Goal: Task Accomplishment & Management: Manage account settings

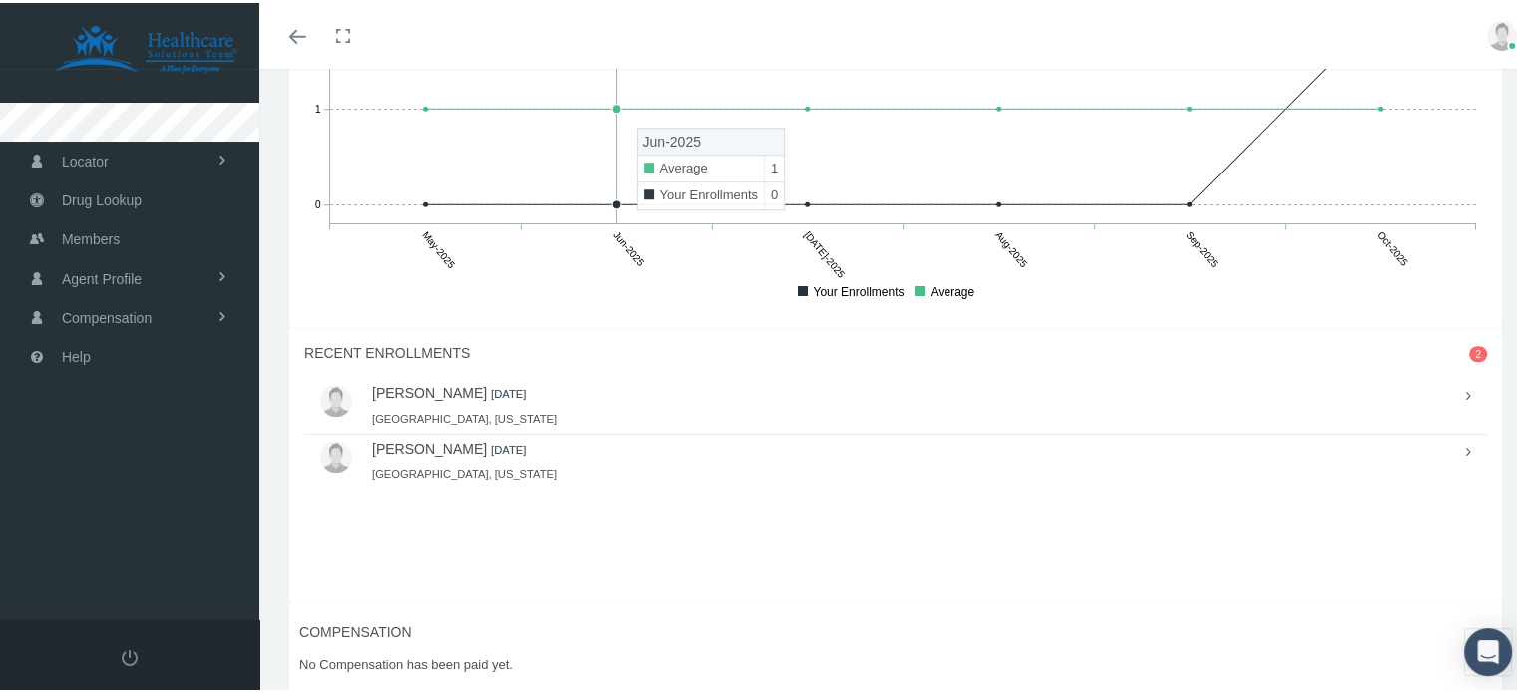
scroll to position [1396, 0]
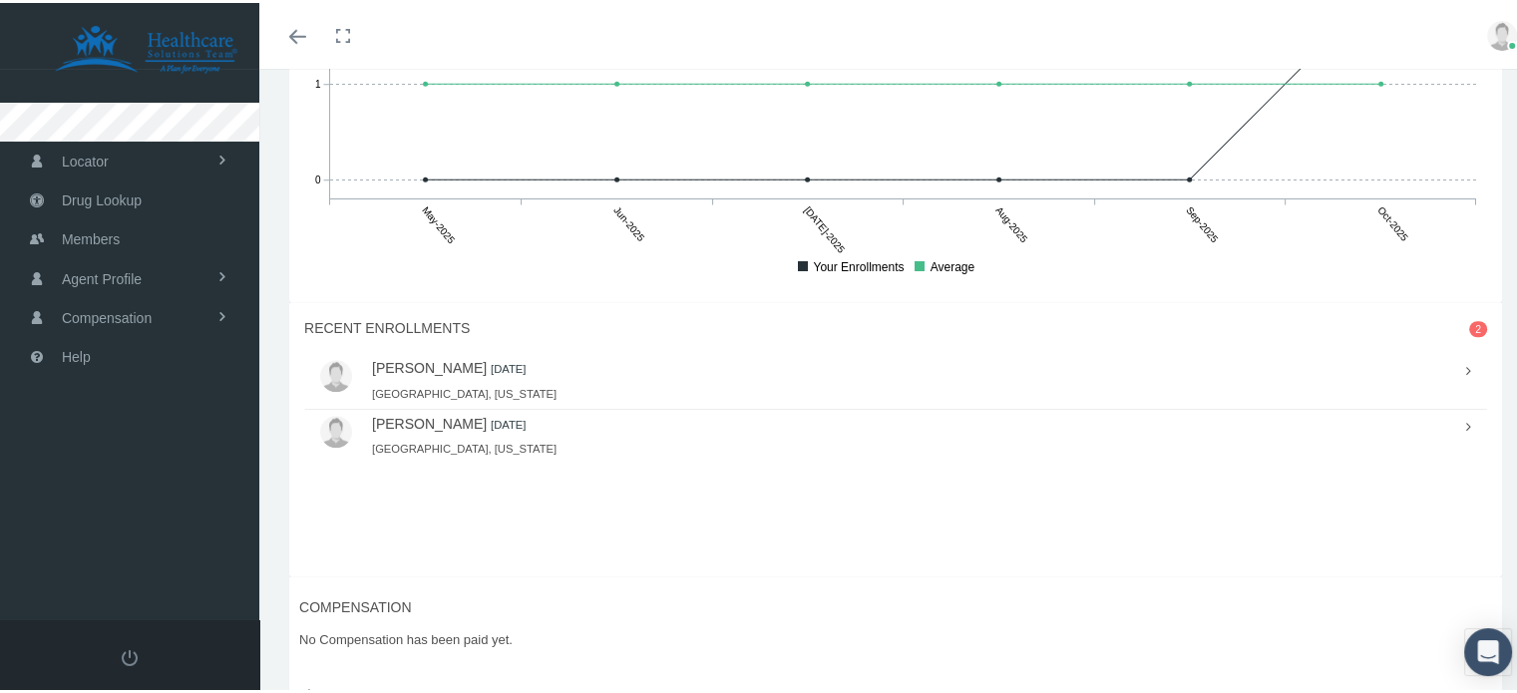
click at [430, 373] on link "ANDREA JOHNSON" at bounding box center [429, 365] width 115 height 16
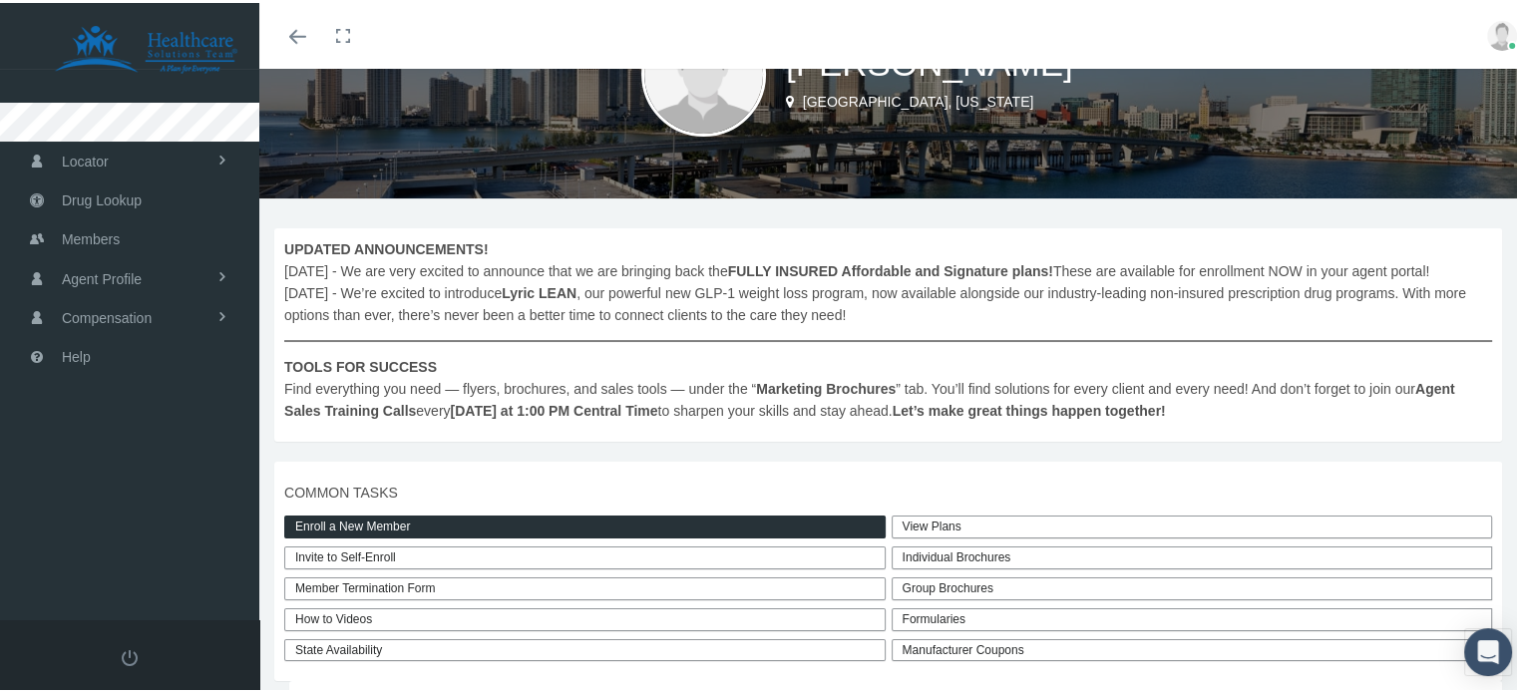
scroll to position [0, 0]
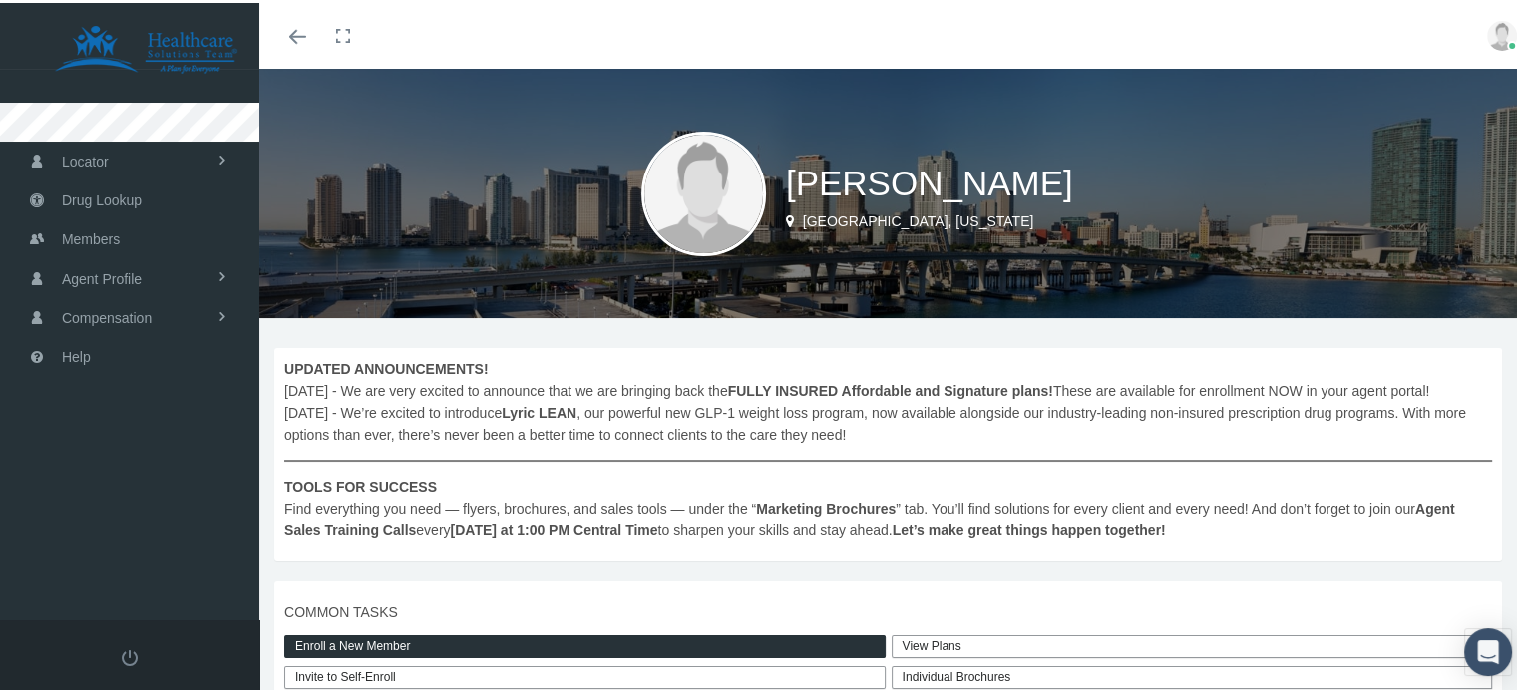
click at [1488, 26] on img at bounding box center [1502, 33] width 30 height 30
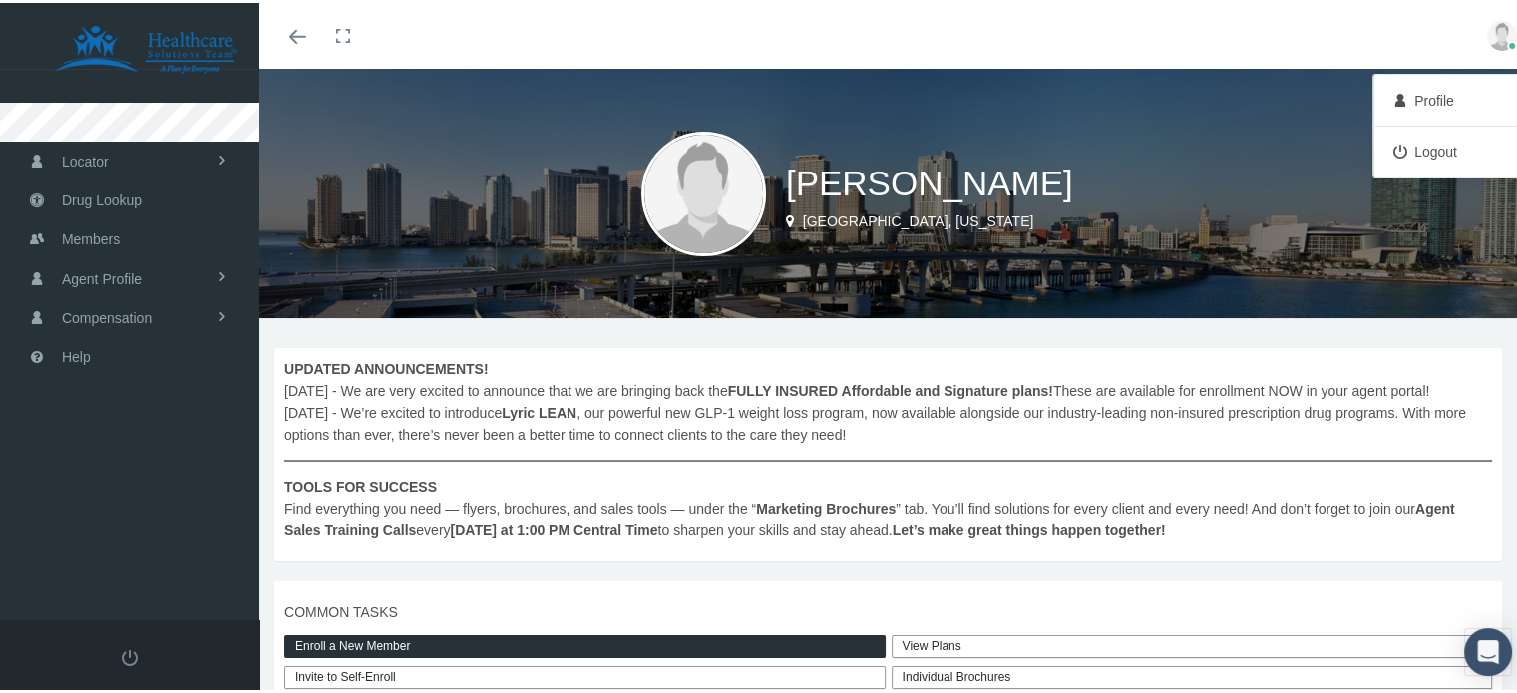
click at [1407, 152] on link "Logout" at bounding box center [1452, 149] width 148 height 38
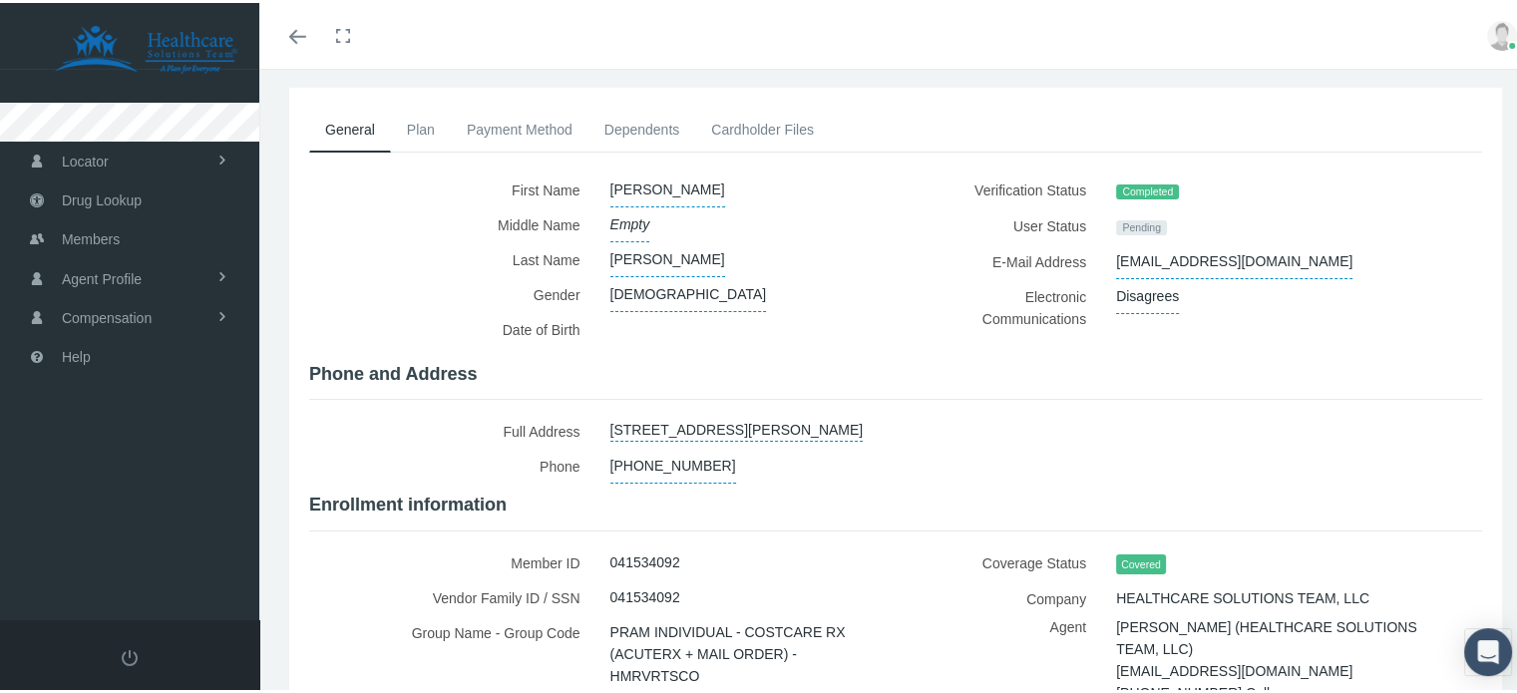
scroll to position [100, 0]
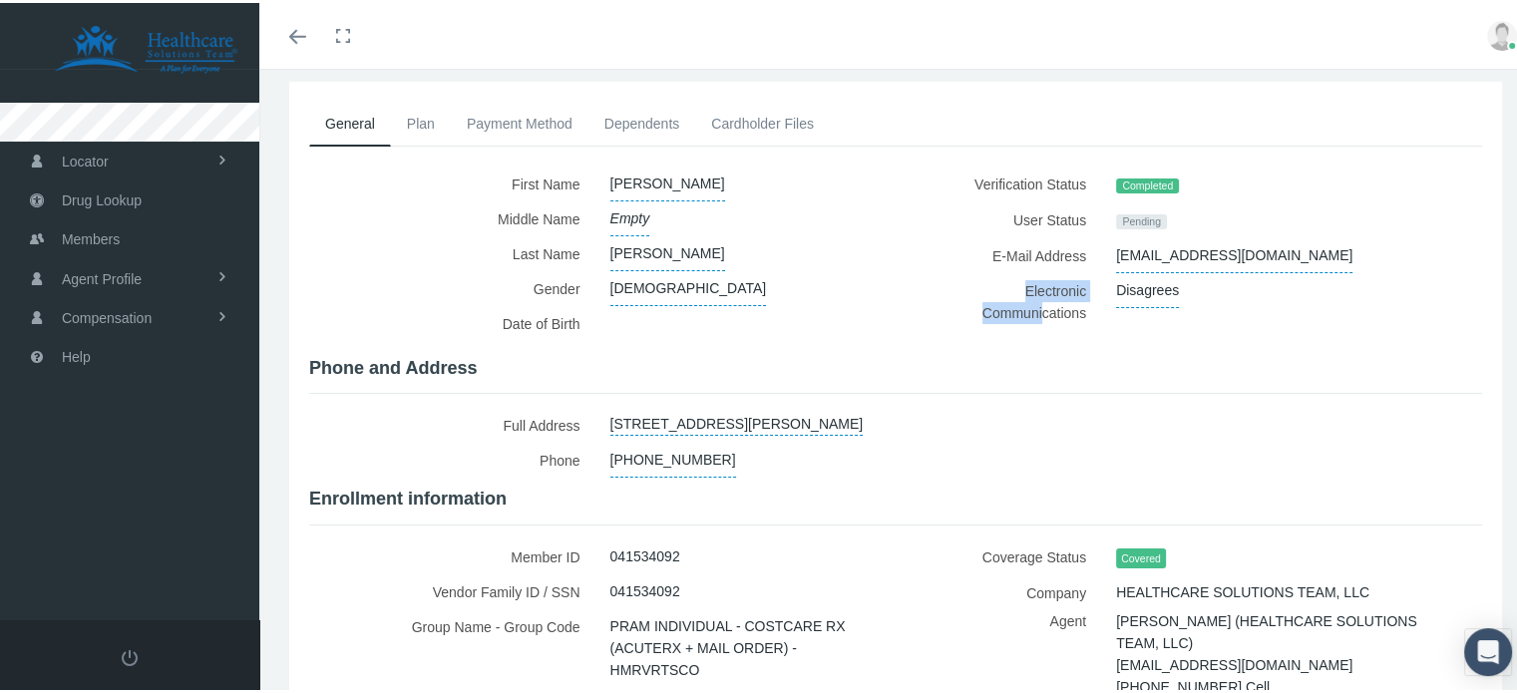
drag, startPoint x: 1016, startPoint y: 290, endPoint x: 1034, endPoint y: 319, distance: 34.0
click at [1034, 319] on label "Electronic Communications" at bounding box center [1006, 298] width 191 height 57
click at [973, 356] on h4 "Phone and Address" at bounding box center [895, 366] width 1173 height 22
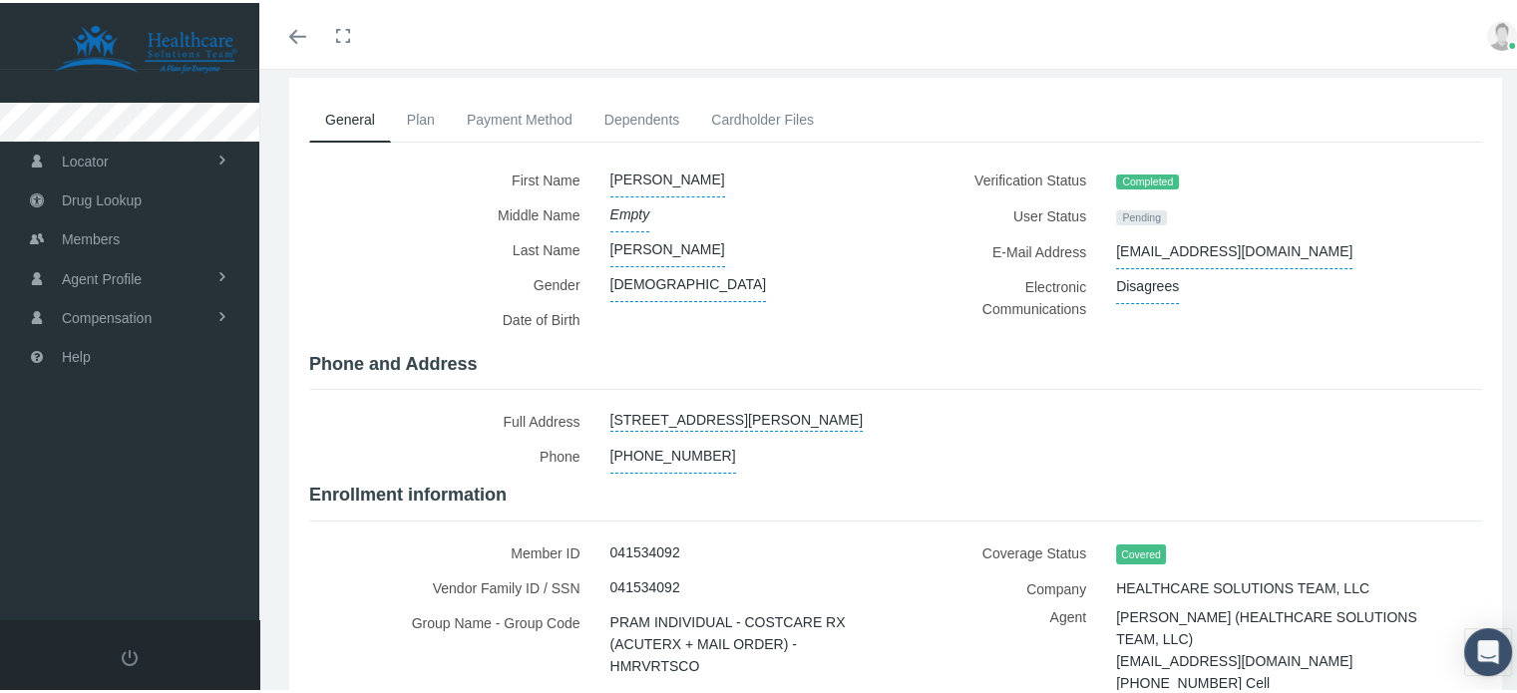
scroll to position [295, 0]
